Goal: Task Accomplishment & Management: Use online tool/utility

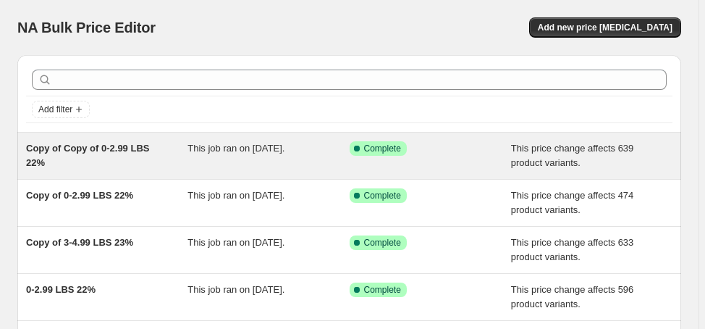
click at [116, 148] on span "Copy of Copy of 0-2.99 LBS 22%" at bounding box center [87, 155] width 123 height 25
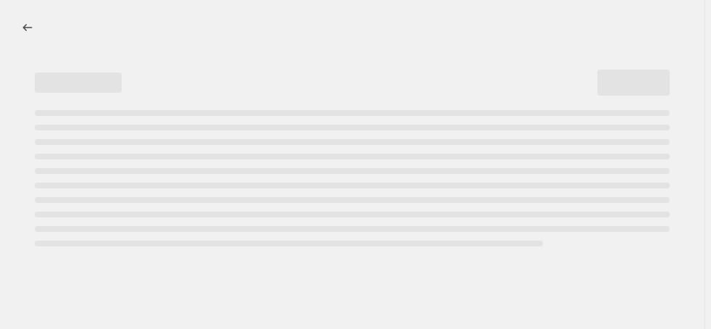
select select "margin"
select select "no_change"
select select "not_equal"
select select "product_status"
select select "draft"
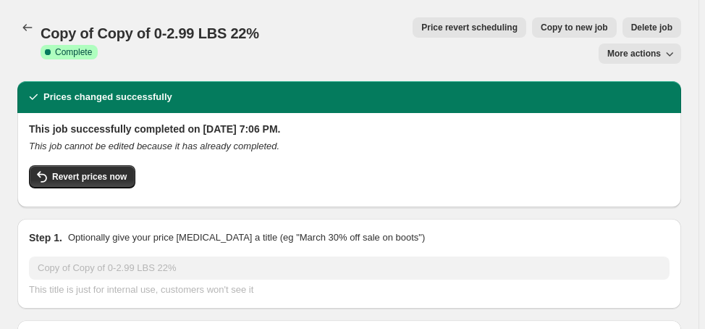
select select "vendor"
select select "collection"
click at [631, 23] on span "Delete job" at bounding box center [651, 28] width 41 height 12
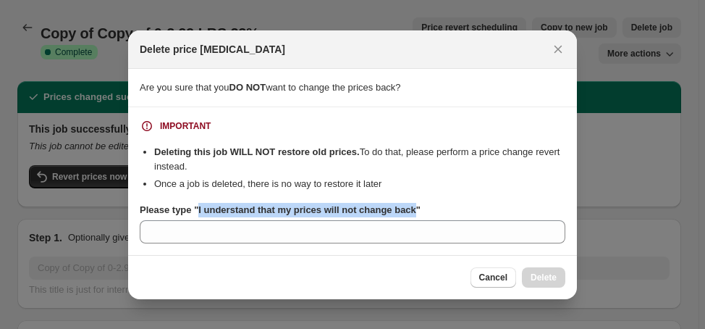
drag, startPoint x: 201, startPoint y: 212, endPoint x: 413, endPoint y: 214, distance: 212.1
click at [413, 214] on b "Please type "I understand that my prices will not change back"" at bounding box center [280, 209] width 281 height 11
copy b "I understand that my prices will not change back"
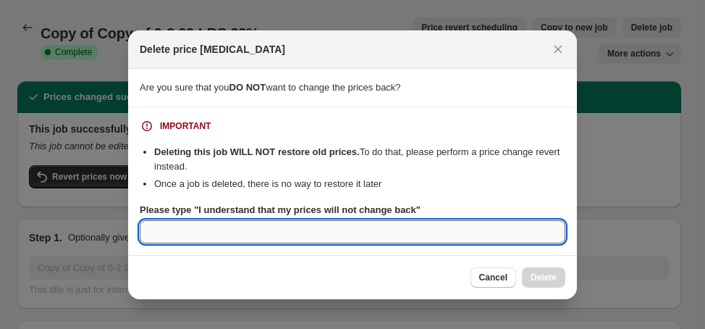
paste input "I understand that my prices will not change back"
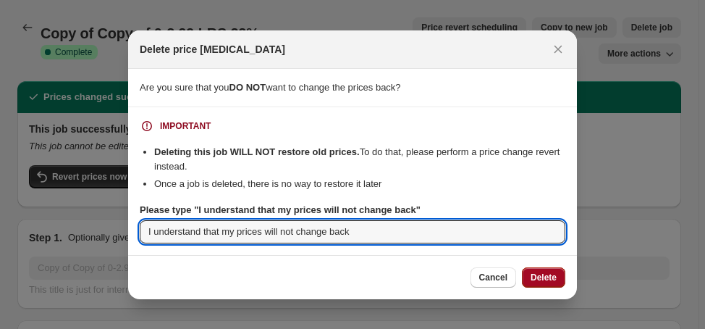
type input "I understand that my prices will not change back"
click at [548, 277] on span "Delete" at bounding box center [544, 277] width 26 height 12
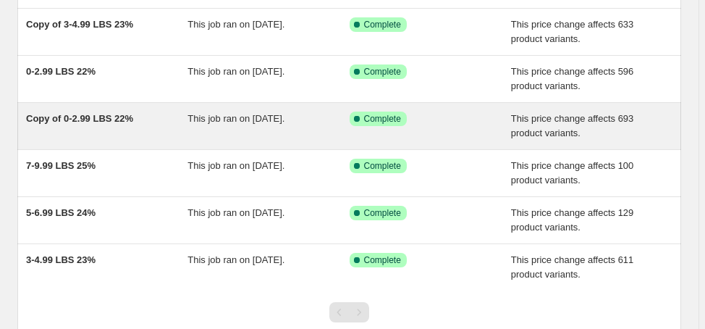
scroll to position [174, 0]
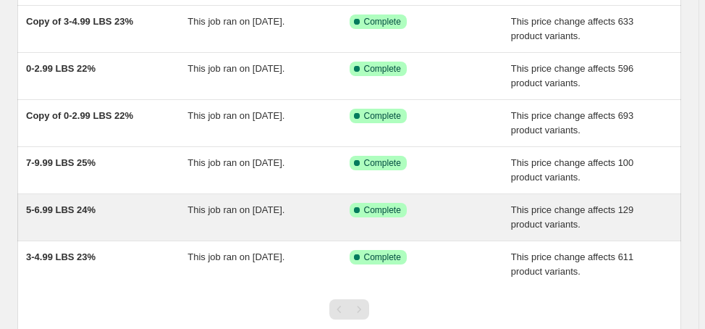
click at [62, 204] on span "5-6.99 LBS 24%" at bounding box center [61, 209] width 70 height 11
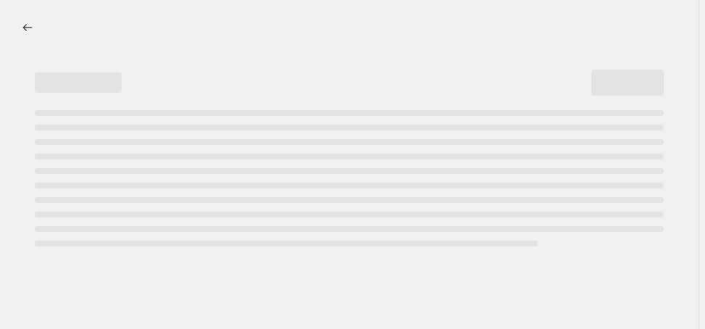
select select "margin"
select select "no_change"
select select "vendor"
select select "not_equal"
select select "collection"
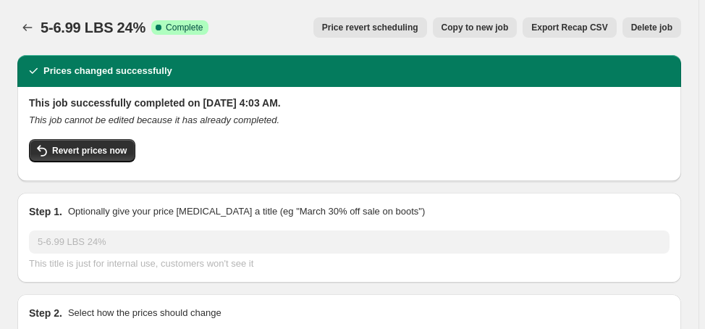
click at [509, 28] on span "Copy to new job" at bounding box center [475, 28] width 67 height 12
select select "margin"
select select "no_change"
select select "vendor"
select select "not_equal"
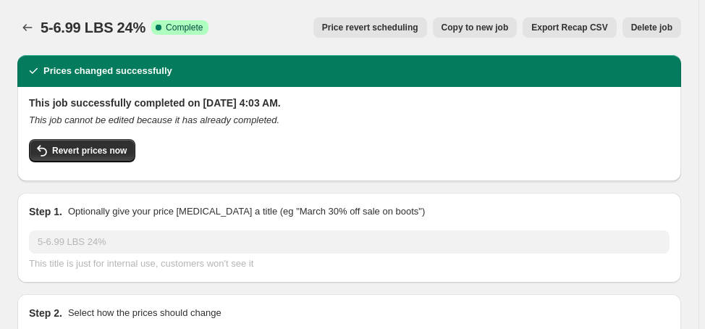
select select "collection"
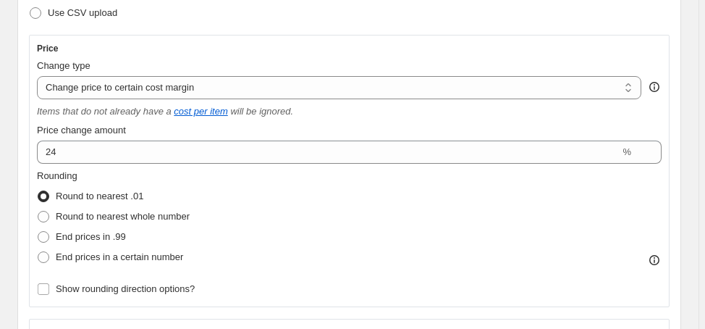
scroll to position [290, 0]
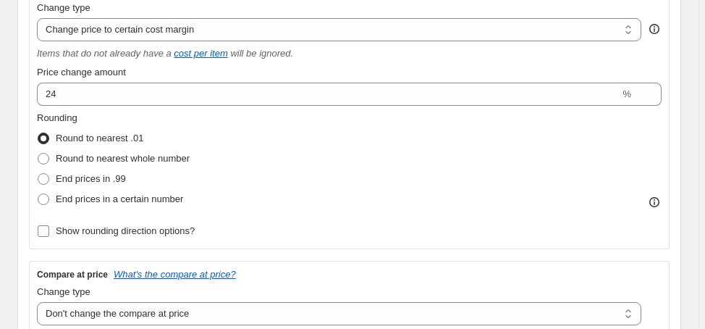
click at [101, 228] on span "Show rounding direction options?" at bounding box center [125, 230] width 139 height 11
click at [49, 228] on input "Show rounding direction options?" at bounding box center [44, 231] width 12 height 12
checkbox input "true"
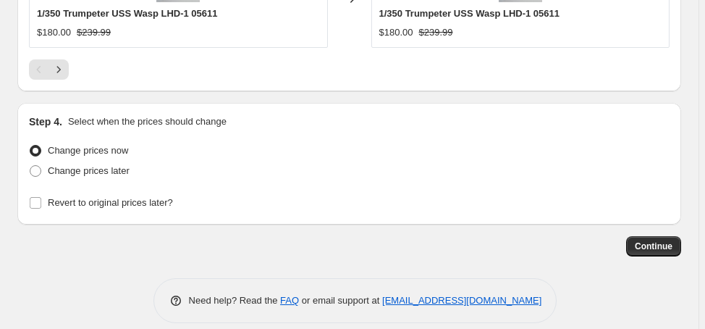
scroll to position [1845, 0]
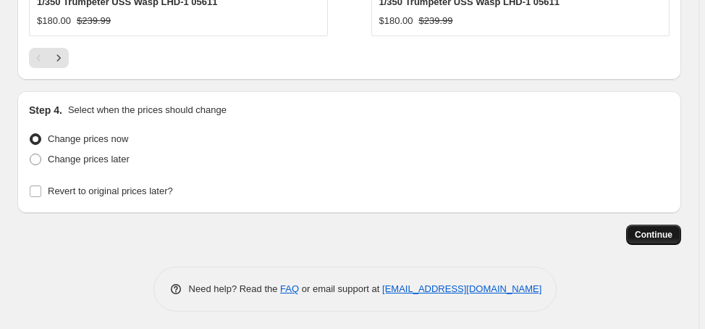
click at [670, 234] on span "Continue" at bounding box center [654, 235] width 38 height 12
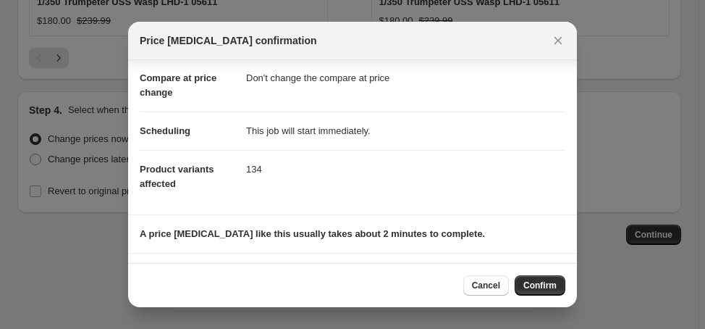
scroll to position [146, 0]
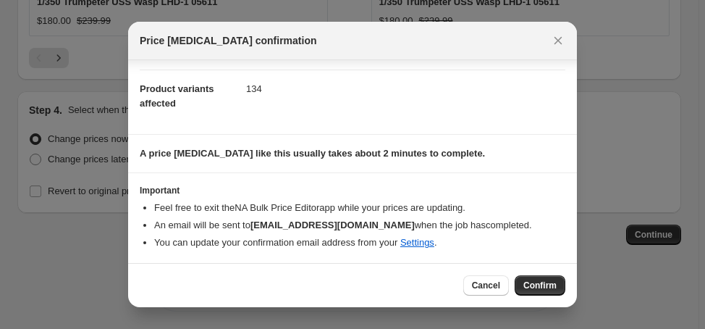
click at [550, 282] on span "Confirm" at bounding box center [539, 285] width 33 height 12
